Goal: Check status: Check status

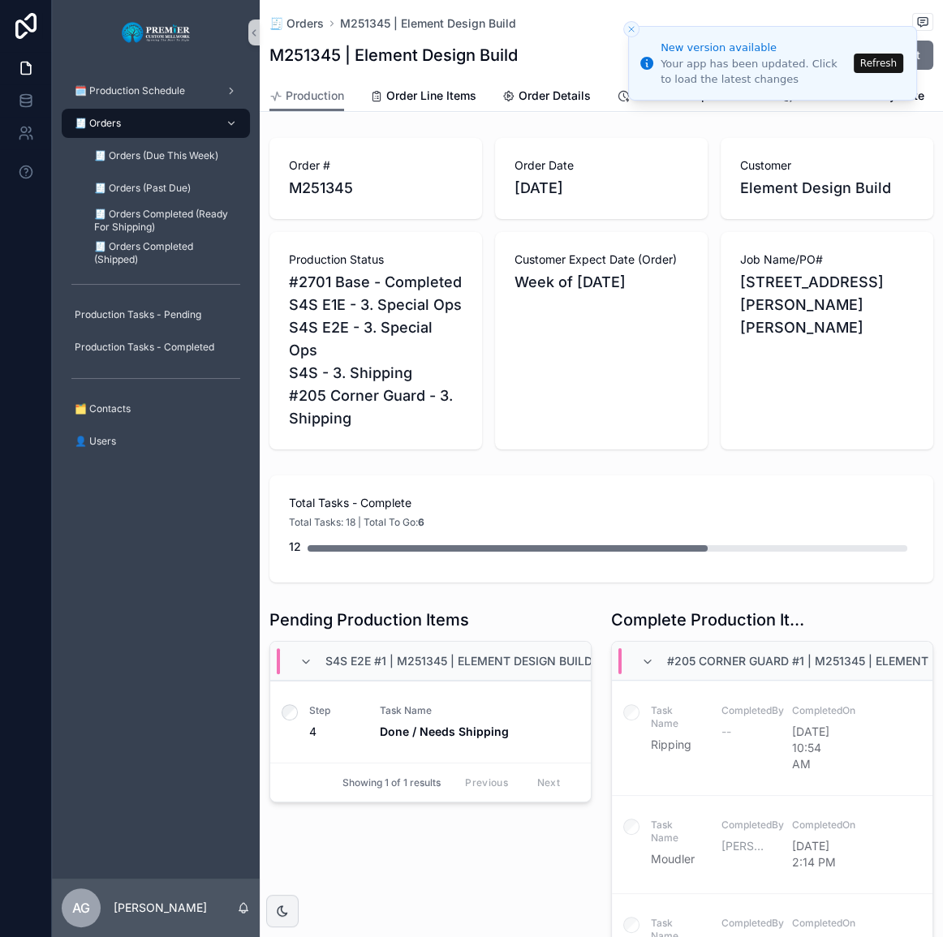
scroll to position [367, 0]
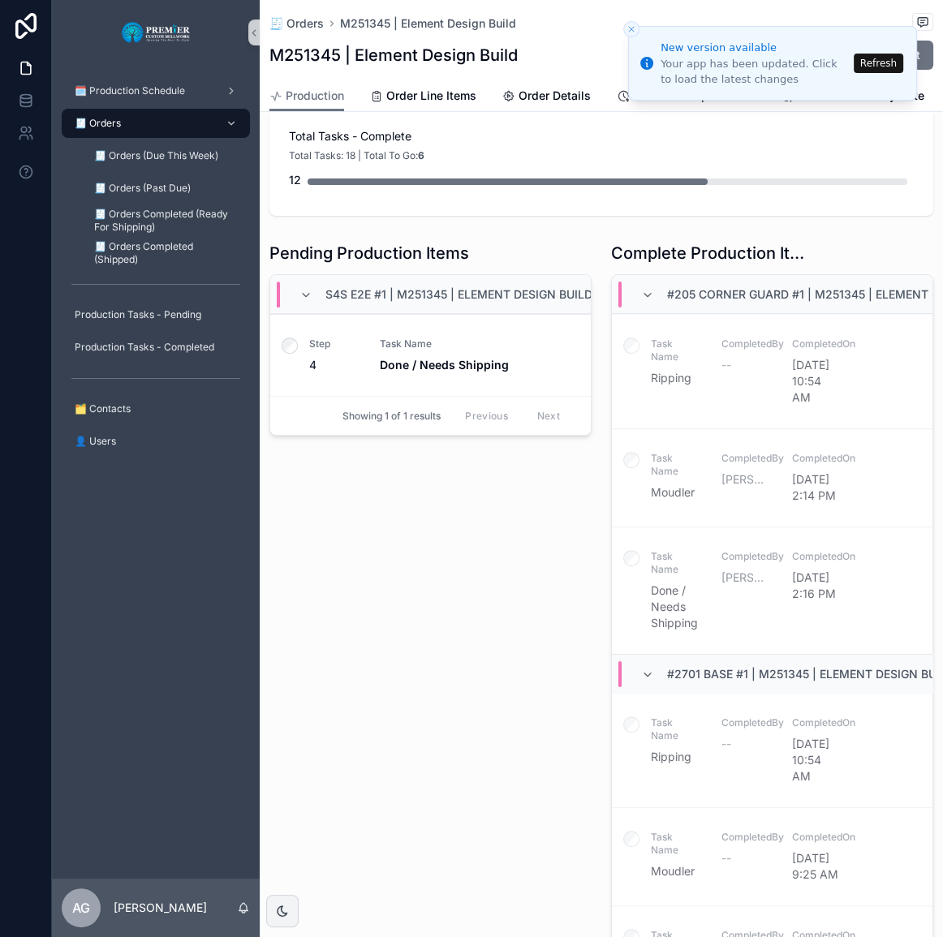
click at [874, 61] on button "Refresh" at bounding box center [878, 63] width 49 height 19
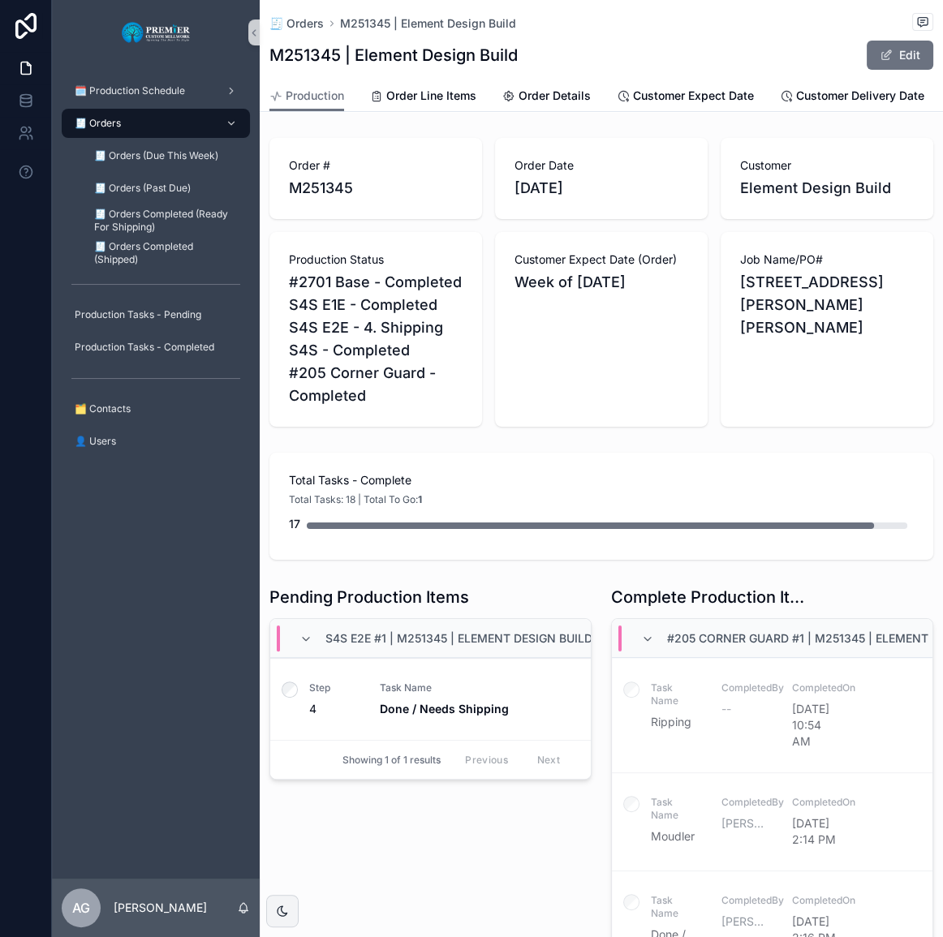
click at [282, 702] on label "scrollable content" at bounding box center [290, 692] width 16 height 20
click at [289, 698] on icon "scrollable content" at bounding box center [290, 690] width 16 height 16
click at [197, 132] on div "🧾 Orders" at bounding box center [155, 123] width 169 height 26
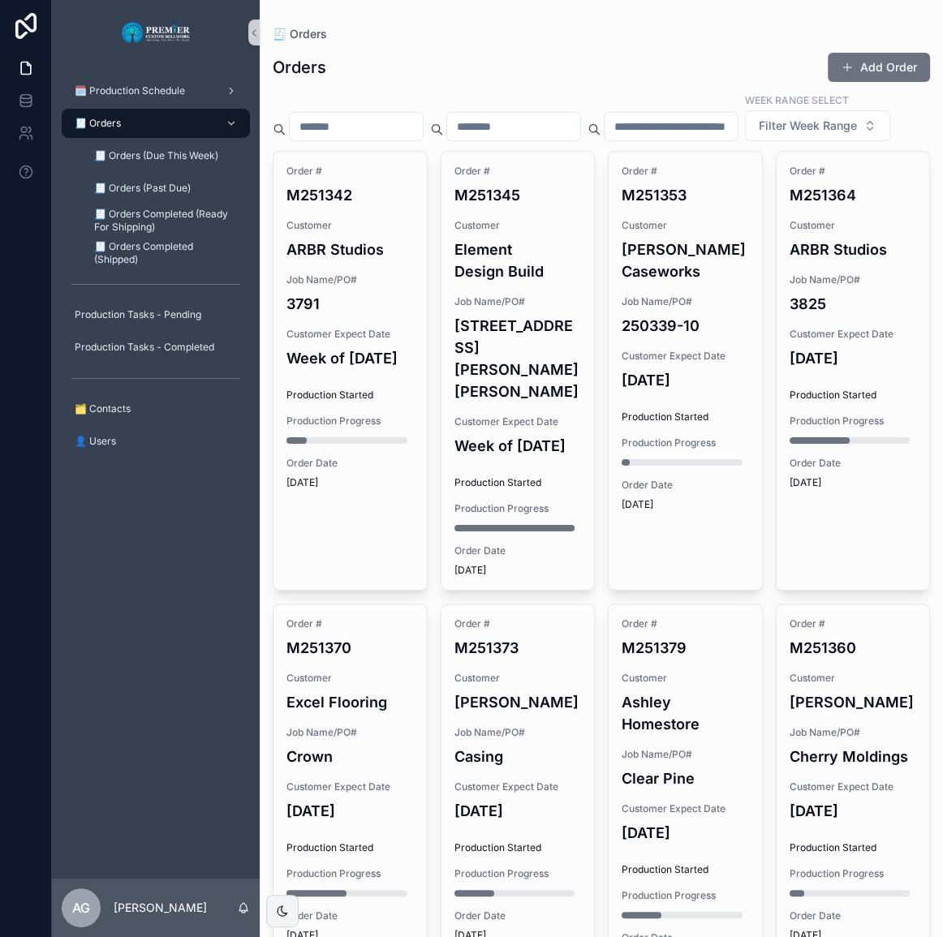
click at [526, 374] on div "Order # M251345 Customer Element Design Build Job Name/PO# 21 Holly Hill Custom…" at bounding box center [517, 371] width 153 height 438
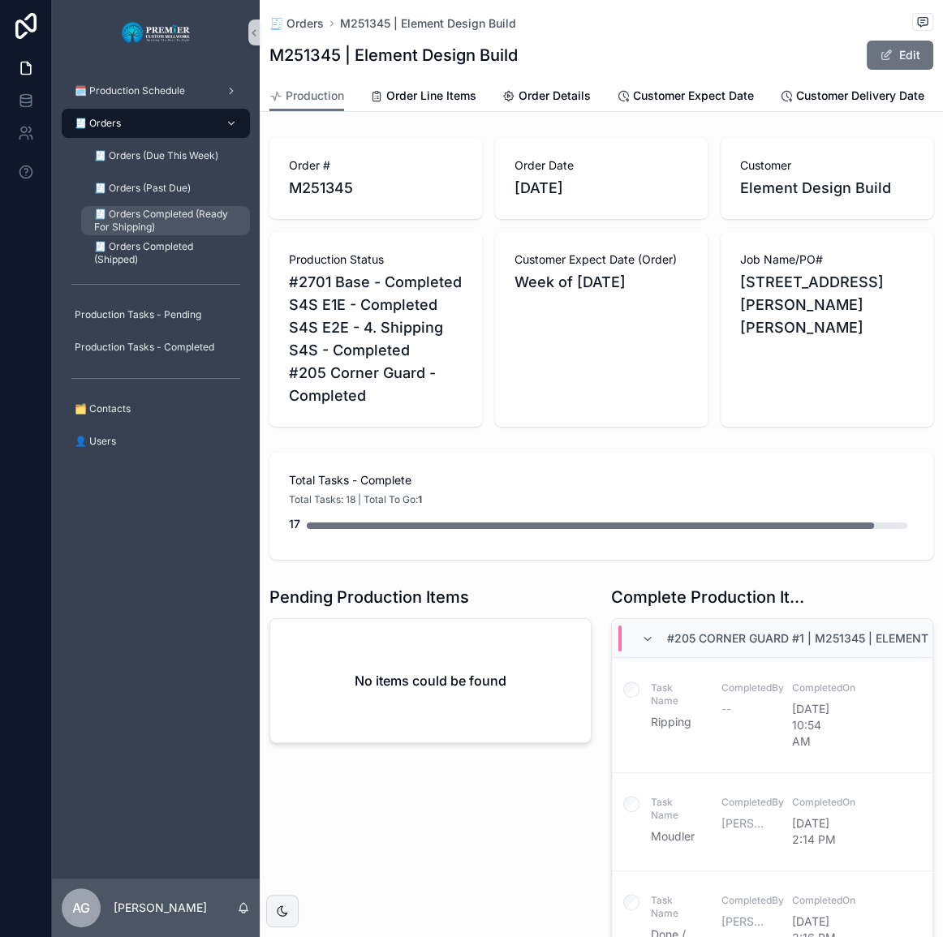
click at [179, 217] on span "🧾 Orders Completed (Ready For Shipping)" at bounding box center [164, 221] width 140 height 26
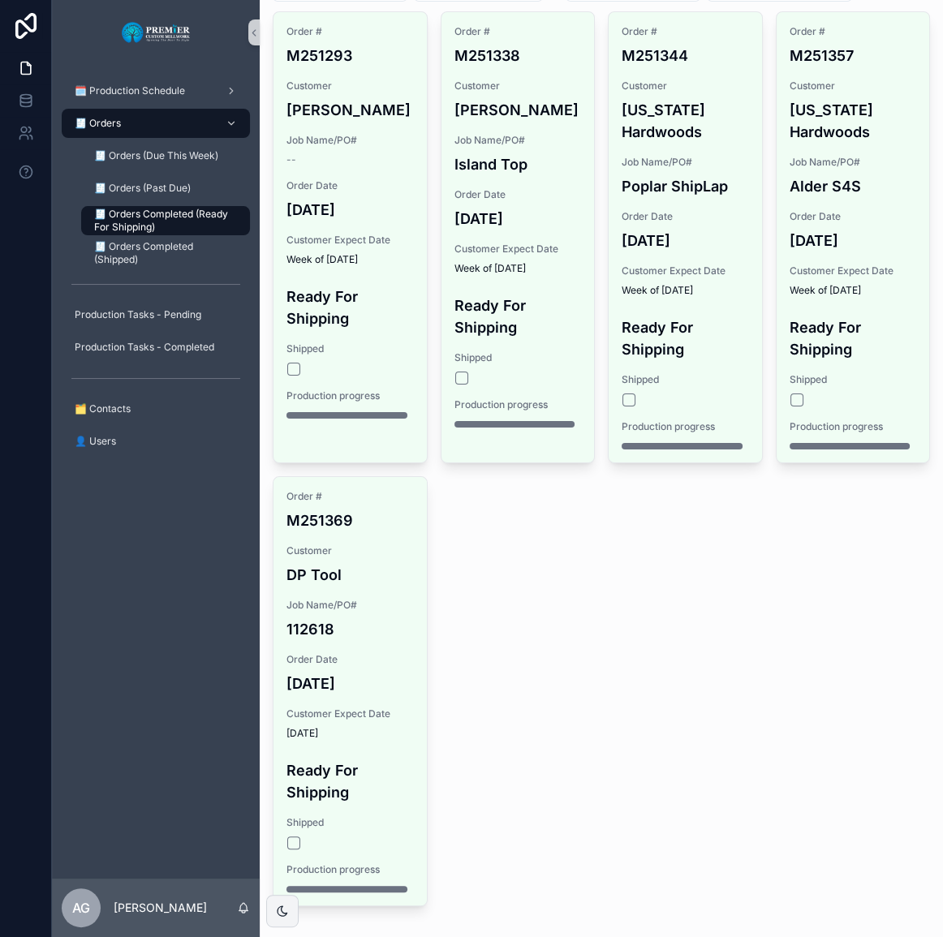
scroll to position [147, 0]
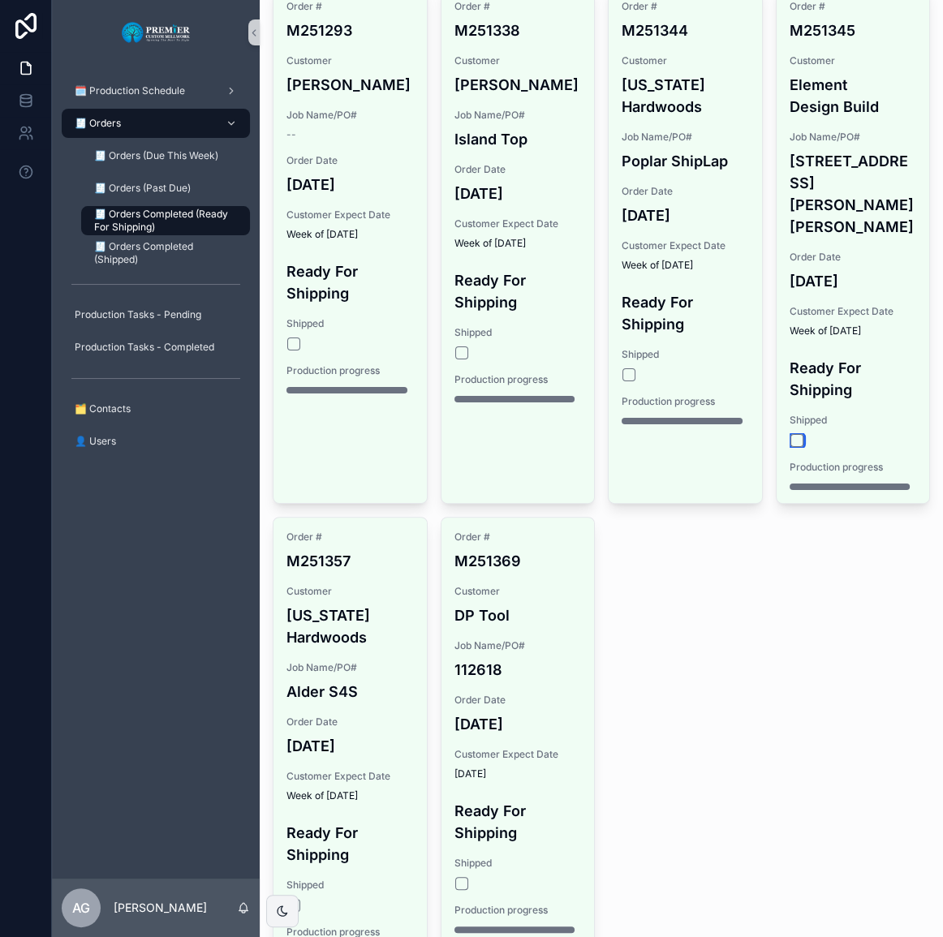
click at [790, 434] on button "scrollable content" at bounding box center [796, 440] width 13 height 13
